Goal: Task Accomplishment & Management: Use online tool/utility

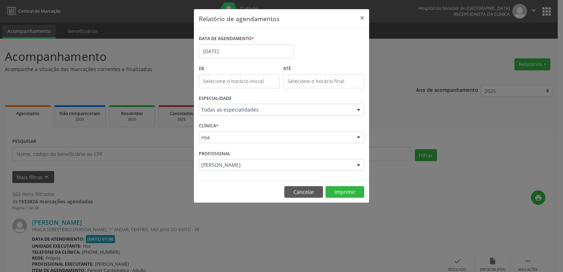
click at [359, 108] on div at bounding box center [358, 110] width 11 height 12
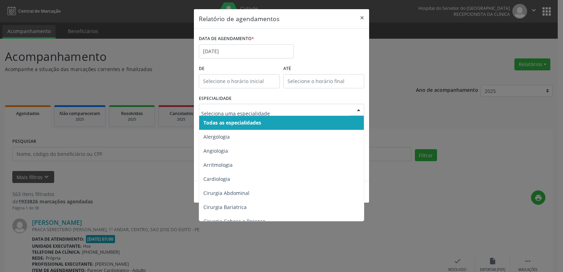
click at [245, 123] on span "Todas as especialidades" at bounding box center [232, 122] width 58 height 7
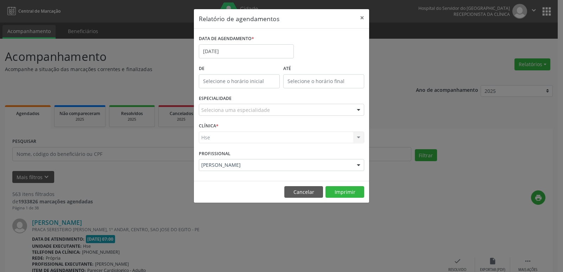
click at [359, 109] on div at bounding box center [358, 110] width 11 height 12
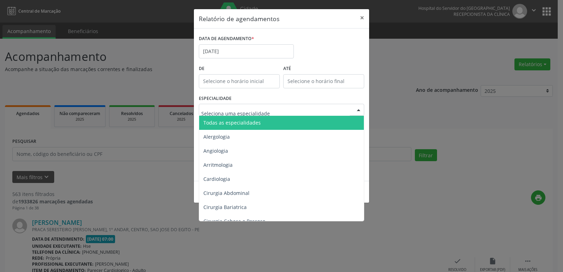
click at [267, 125] on span "Todas as especialidades" at bounding box center [282, 123] width 166 height 14
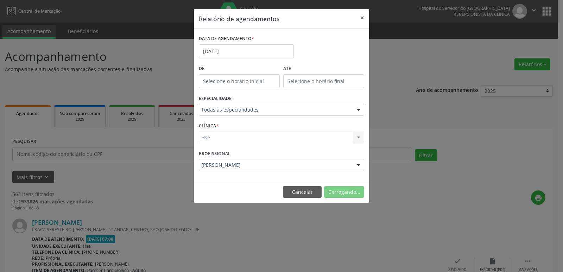
click at [356, 138] on div "Hse Hse Nenhum resultado encontrado para: " " Não há nenhuma opção para ser exi…" at bounding box center [281, 138] width 165 height 12
click at [358, 138] on div "Hse Hse Nenhum resultado encontrado para: " " Não há nenhuma opção para ser exi…" at bounding box center [281, 138] width 165 height 12
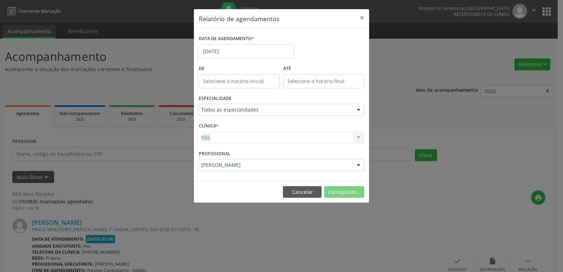
click at [358, 138] on div "Hse Hse Nenhum resultado encontrado para: " " Não há nenhuma opção para ser exi…" at bounding box center [281, 138] width 165 height 12
click at [217, 143] on div "Hse Hse Nenhum resultado encontrado para: " " Não há nenhuma opção para ser exi…" at bounding box center [281, 138] width 165 height 12
click at [218, 141] on div "Hse Hse Nenhum resultado encontrado para: " " Não há nenhuma opção para ser exi…" at bounding box center [281, 138] width 165 height 12
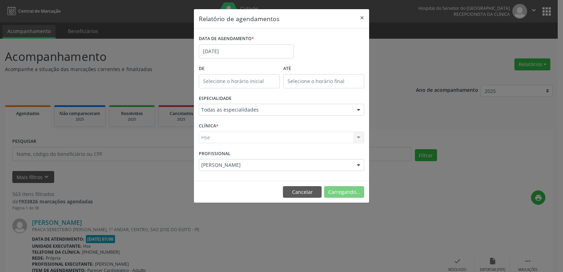
click at [218, 140] on div "Hse Hse Nenhum resultado encontrado para: " " Não há nenhuma opção para ser exi…" at bounding box center [281, 138] width 165 height 12
click at [359, 136] on div at bounding box center [358, 138] width 11 height 12
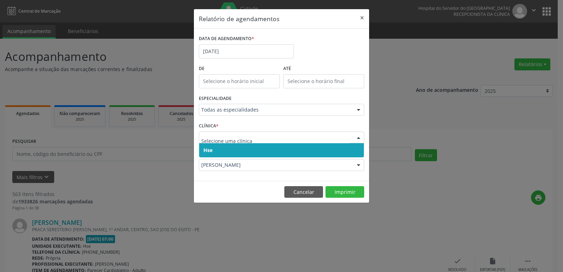
click at [247, 149] on span "Hse" at bounding box center [281, 150] width 165 height 14
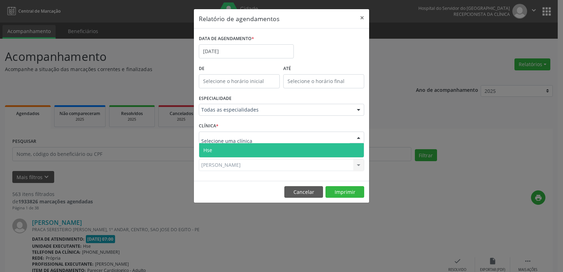
click at [356, 138] on div at bounding box center [358, 138] width 11 height 12
click at [243, 151] on span "Hse" at bounding box center [281, 150] width 165 height 14
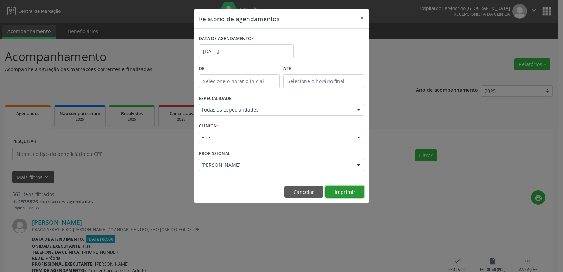
click at [350, 193] on button "Imprimir" at bounding box center [345, 192] width 39 height 12
click at [361, 16] on button "×" at bounding box center [362, 17] width 14 height 17
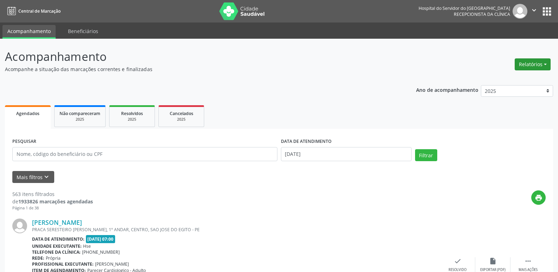
click at [533, 63] on button "Relatórios" at bounding box center [533, 64] width 36 height 12
click at [507, 79] on link "Agendamentos" at bounding box center [513, 80] width 76 height 10
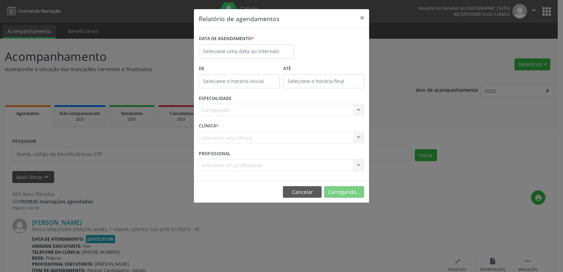
click at [253, 60] on div "DATA DE AGENDAMENTO *" at bounding box center [246, 48] width 99 height 30
click at [253, 54] on input "text" at bounding box center [246, 51] width 95 height 14
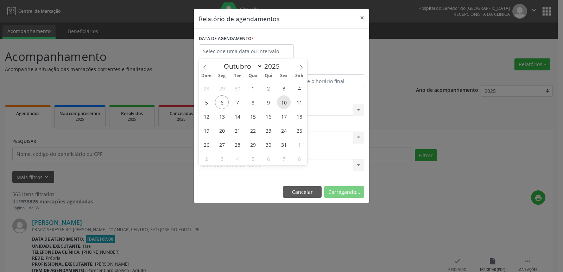
click at [281, 103] on span "10" at bounding box center [284, 102] width 14 height 14
type input "[DATE]"
click at [281, 103] on span "10" at bounding box center [284, 102] width 14 height 14
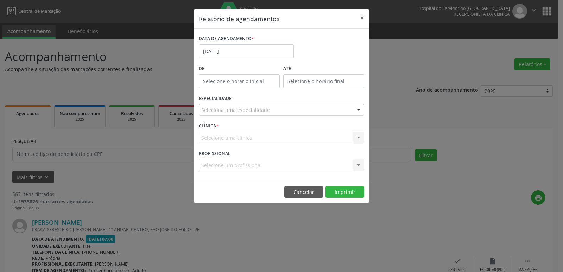
click at [359, 110] on div at bounding box center [358, 110] width 11 height 12
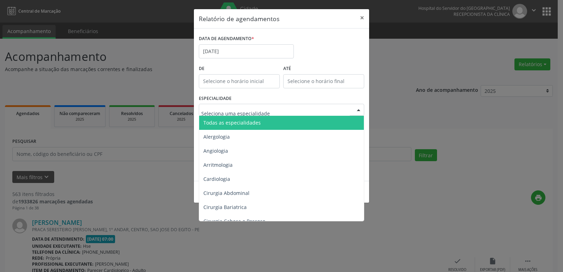
click at [319, 124] on span "Todas as especialidades" at bounding box center [282, 123] width 166 height 14
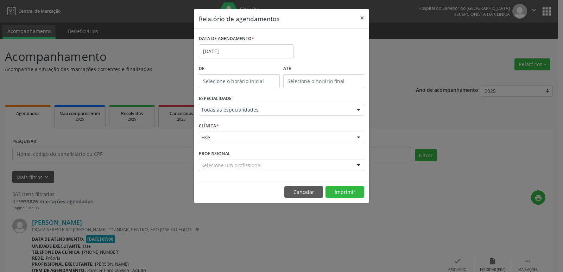
click at [357, 136] on div at bounding box center [358, 138] width 11 height 12
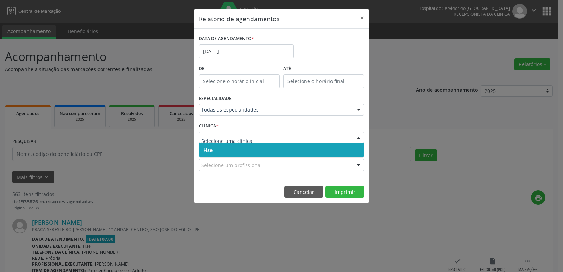
click at [247, 149] on span "Hse" at bounding box center [281, 150] width 165 height 14
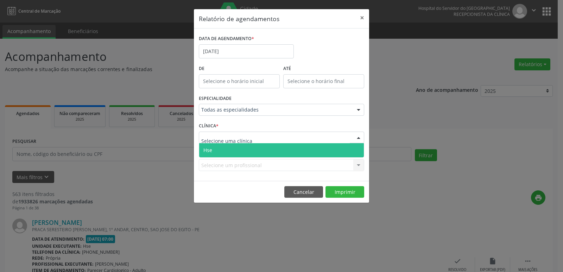
click at [358, 134] on div at bounding box center [358, 138] width 11 height 12
click at [284, 153] on span "Hse" at bounding box center [281, 150] width 165 height 14
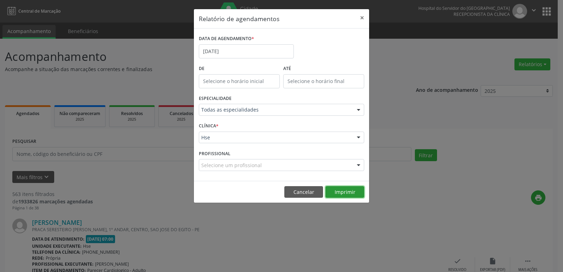
click at [339, 192] on button "Imprimir" at bounding box center [345, 192] width 39 height 12
click at [364, 18] on button "×" at bounding box center [362, 17] width 14 height 17
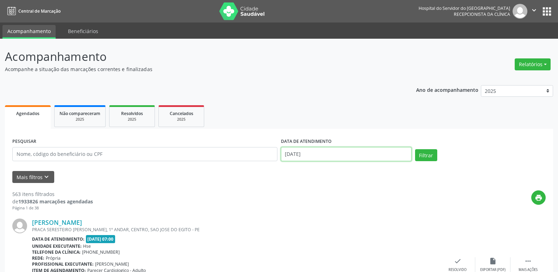
click at [311, 156] on input "[DATE]" at bounding box center [346, 154] width 131 height 14
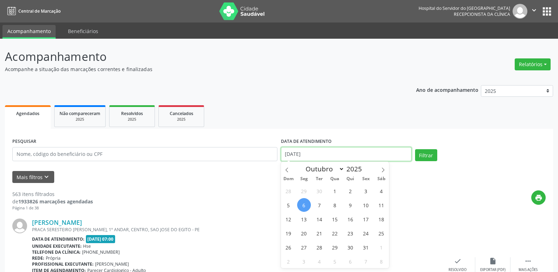
click at [311, 156] on input "[DATE]" at bounding box center [346, 154] width 131 height 14
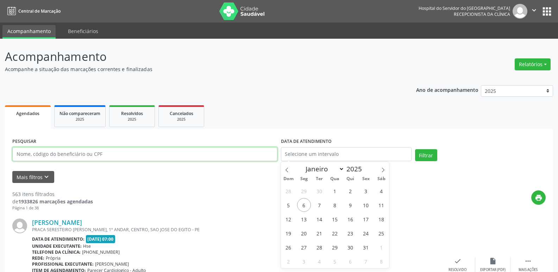
click at [103, 156] on input "text" at bounding box center [144, 154] width 265 height 14
paste input "187.214.004-15"
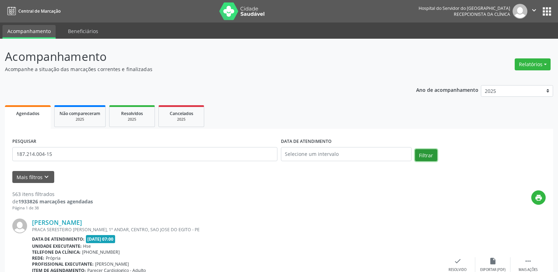
click at [429, 157] on button "Filtrar" at bounding box center [426, 155] width 22 height 12
click at [63, 222] on link "[PERSON_NAME]" at bounding box center [57, 223] width 50 height 8
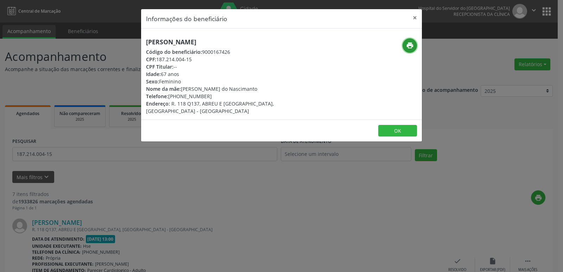
click at [407, 46] on icon "print" at bounding box center [410, 46] width 8 height 8
click at [417, 18] on button "×" at bounding box center [415, 17] width 14 height 17
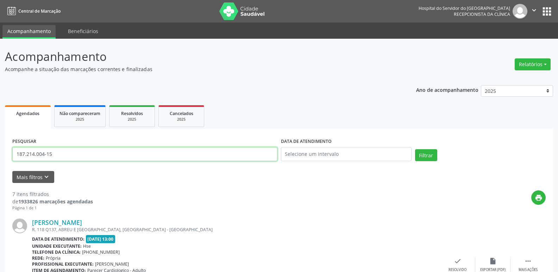
click at [68, 152] on input "187.214.004-15" at bounding box center [144, 154] width 265 height 14
paste input "040.503.344-37"
click at [429, 155] on button "Filtrar" at bounding box center [426, 155] width 22 height 12
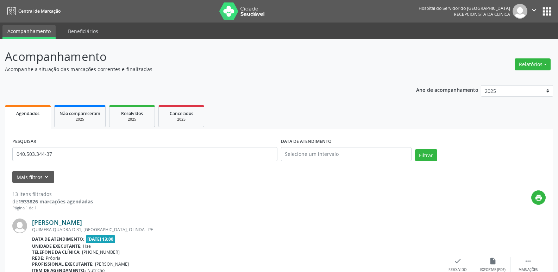
click at [52, 222] on link "[PERSON_NAME]" at bounding box center [57, 223] width 50 height 8
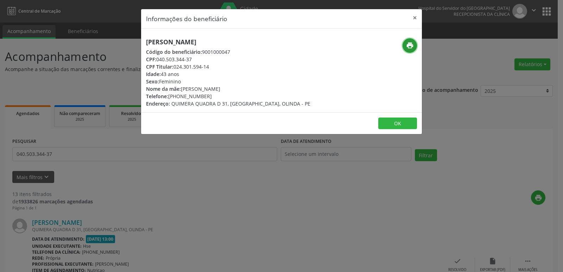
click at [412, 46] on icon "print" at bounding box center [410, 46] width 8 height 8
click at [416, 17] on button "×" at bounding box center [415, 17] width 14 height 17
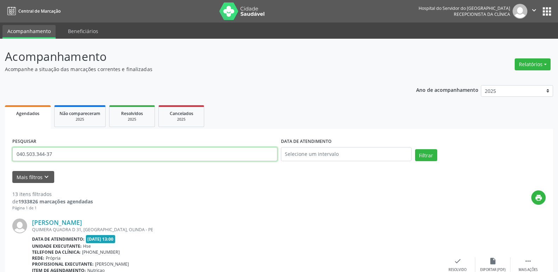
click at [66, 157] on input "040.503.344-37" at bounding box center [144, 154] width 265 height 14
paste input "144.251.114-19"
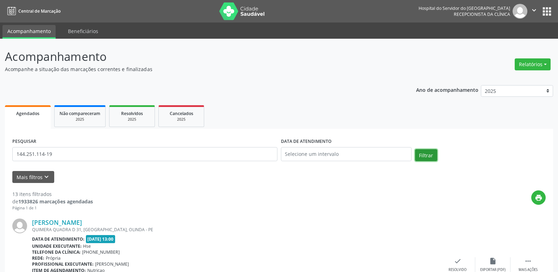
click at [428, 153] on button "Filtrar" at bounding box center [426, 155] width 22 height 12
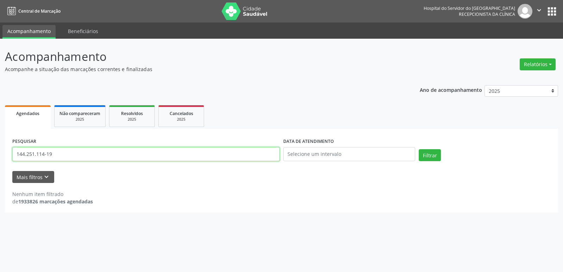
click at [65, 158] on input "144.251.114-19" at bounding box center [146, 154] width 268 height 14
paste input "035.650.164-77"
type input "035.650.164-77"
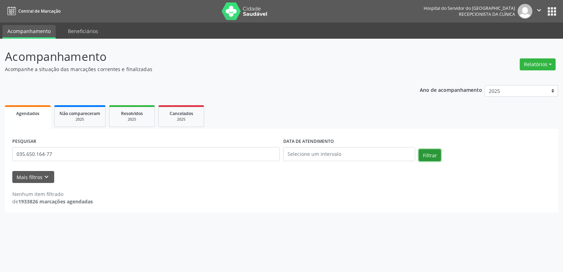
click at [431, 157] on button "Filtrar" at bounding box center [430, 155] width 22 height 12
click at [542, 62] on button "Relatórios" at bounding box center [538, 64] width 36 height 12
click at [524, 80] on link "Agendamentos" at bounding box center [519, 80] width 76 height 10
select select "9"
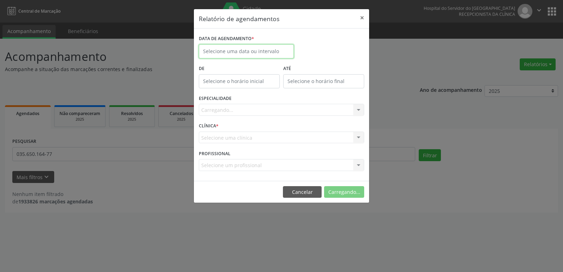
click at [244, 50] on input "text" at bounding box center [246, 51] width 95 height 14
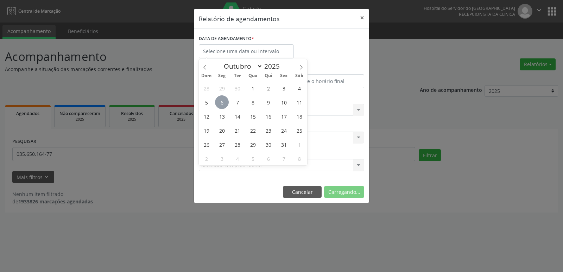
click at [223, 103] on span "6" at bounding box center [222, 102] width 14 height 14
type input "[DATE]"
click at [223, 103] on span "6" at bounding box center [222, 102] width 14 height 14
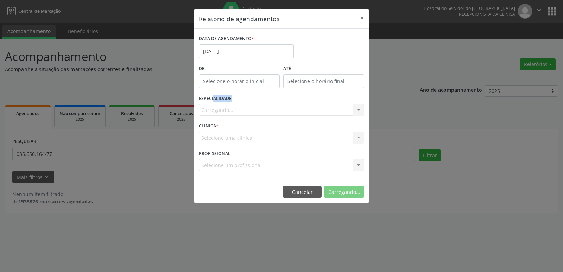
click at [223, 103] on label "ESPECIALIDADE" at bounding box center [215, 98] width 33 height 11
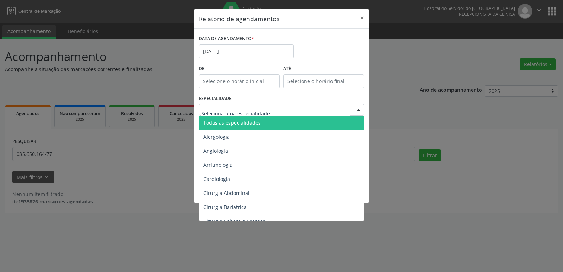
click at [360, 109] on div at bounding box center [358, 110] width 11 height 12
click at [297, 121] on span "Todas as especialidades" at bounding box center [282, 123] width 166 height 14
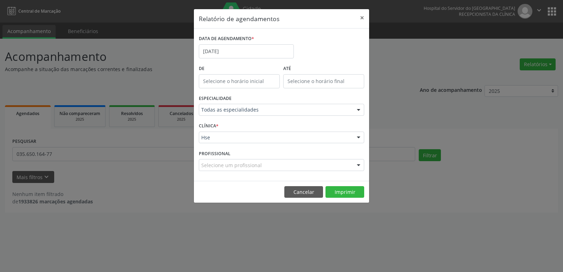
click at [359, 135] on div at bounding box center [358, 138] width 11 height 12
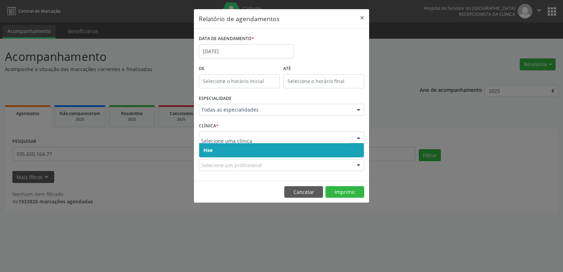
click at [249, 152] on span "Hse" at bounding box center [281, 150] width 165 height 14
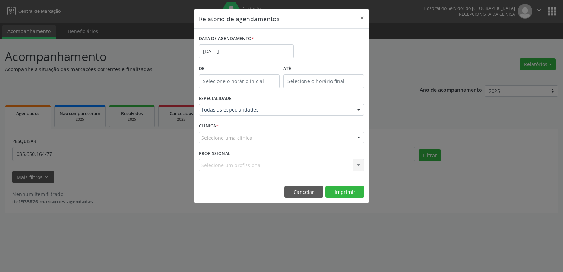
click at [357, 138] on div at bounding box center [358, 138] width 11 height 12
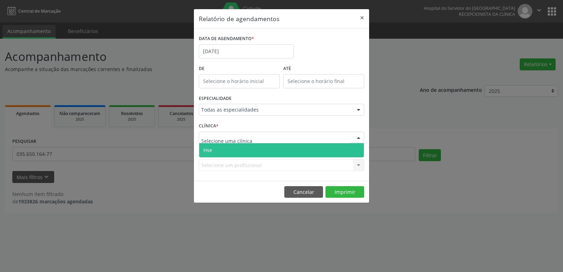
click at [291, 149] on span "Hse" at bounding box center [281, 150] width 165 height 14
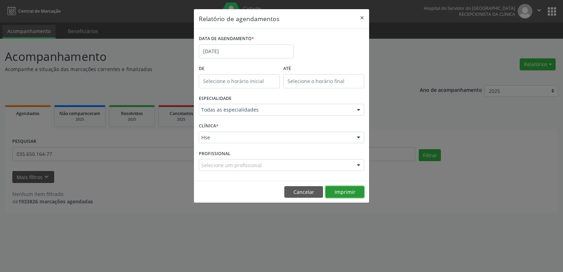
click at [339, 193] on button "Imprimir" at bounding box center [345, 192] width 39 height 12
click at [362, 16] on button "×" at bounding box center [362, 17] width 14 height 17
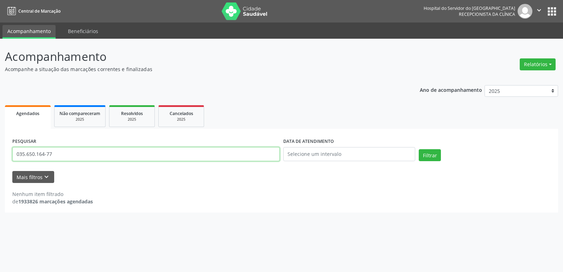
click at [65, 155] on input "035.650.164-77" at bounding box center [146, 154] width 268 height 14
paste input "694.623.134-15"
click at [431, 154] on button "Filtrar" at bounding box center [430, 155] width 22 height 12
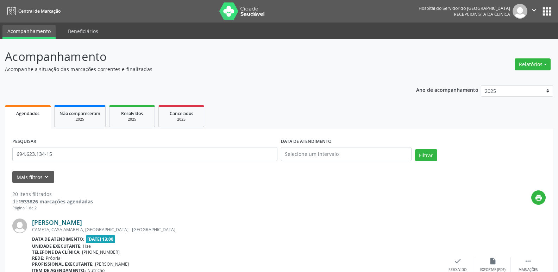
click at [72, 222] on link "[PERSON_NAME]" at bounding box center [57, 223] width 50 height 8
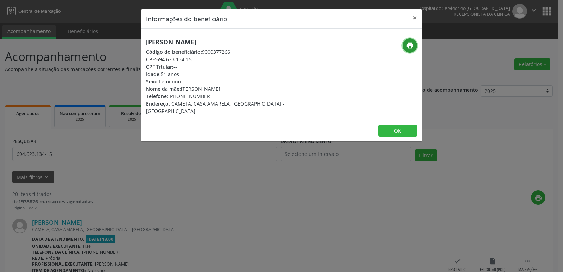
click at [409, 47] on icon "print" at bounding box center [410, 46] width 8 height 8
click at [414, 17] on button "×" at bounding box center [415, 17] width 14 height 17
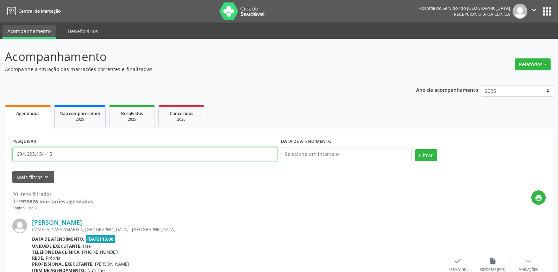
click at [85, 158] on input "694.623.134-15" at bounding box center [144, 154] width 265 height 14
type input "02462306498"
click at [415, 149] on button "Filtrar" at bounding box center [426, 155] width 22 height 12
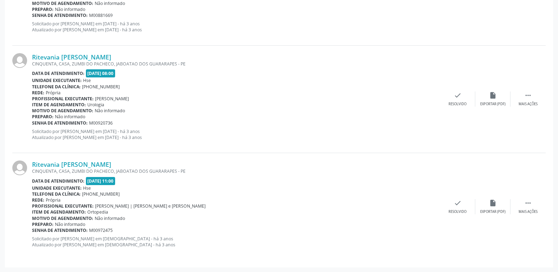
scroll to position [274, 0]
